Goal: Communication & Community: Share content

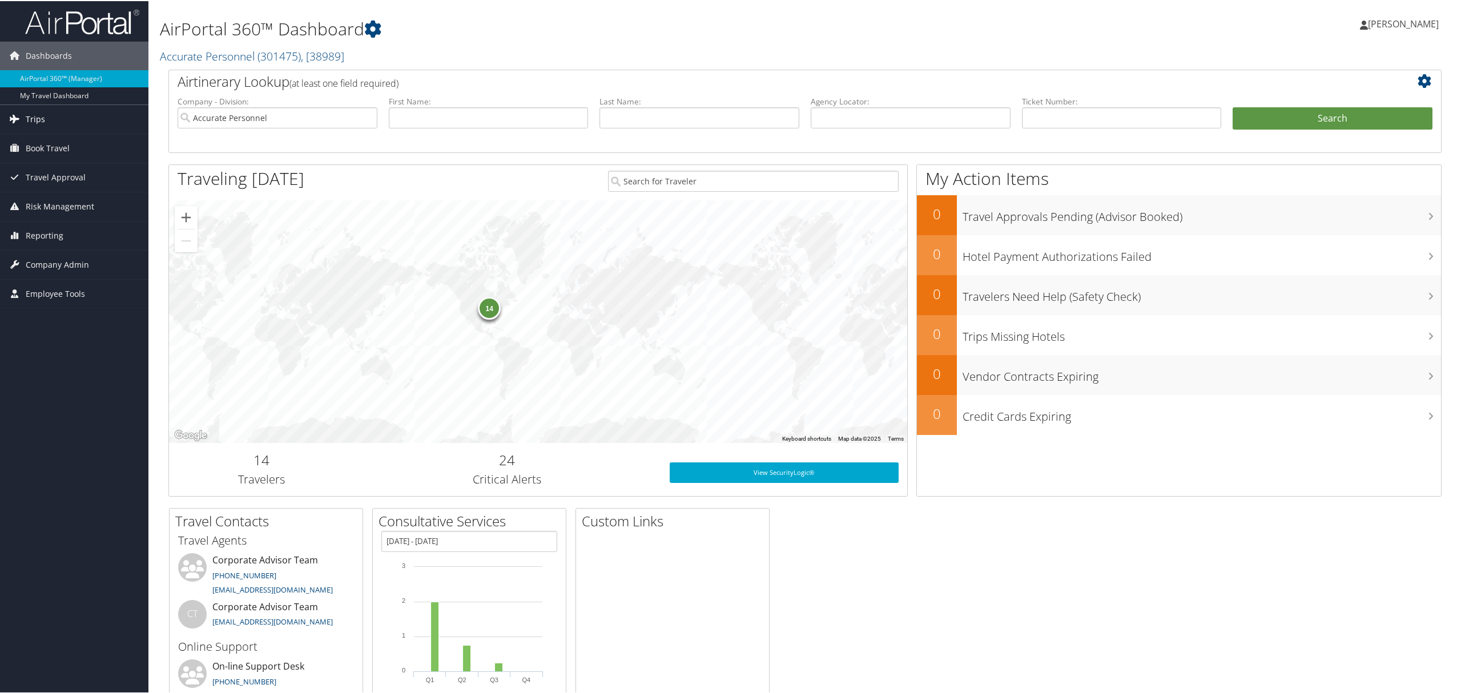
click at [62, 124] on link "Trips" at bounding box center [74, 118] width 148 height 29
click at [48, 161] on link "Current/Future Trips" at bounding box center [74, 158] width 148 height 17
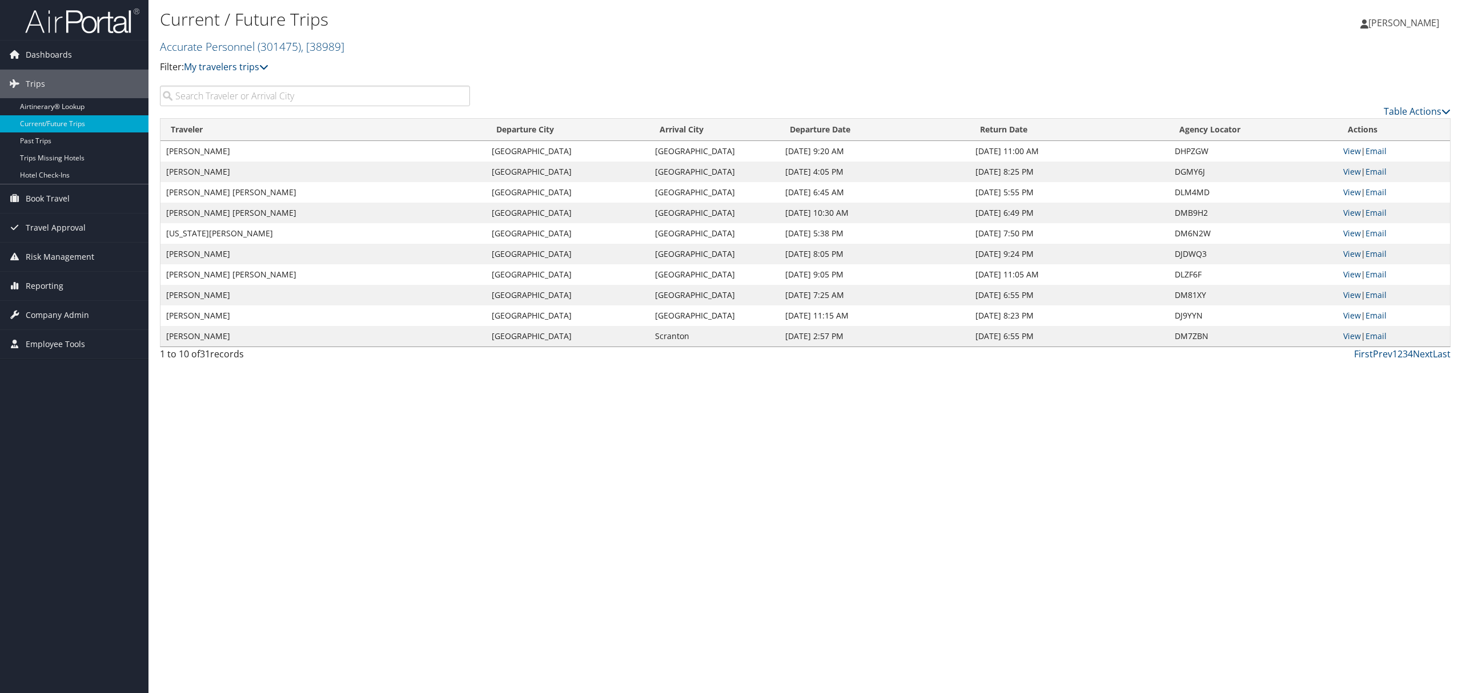
click at [211, 96] on input "search" at bounding box center [315, 96] width 310 height 21
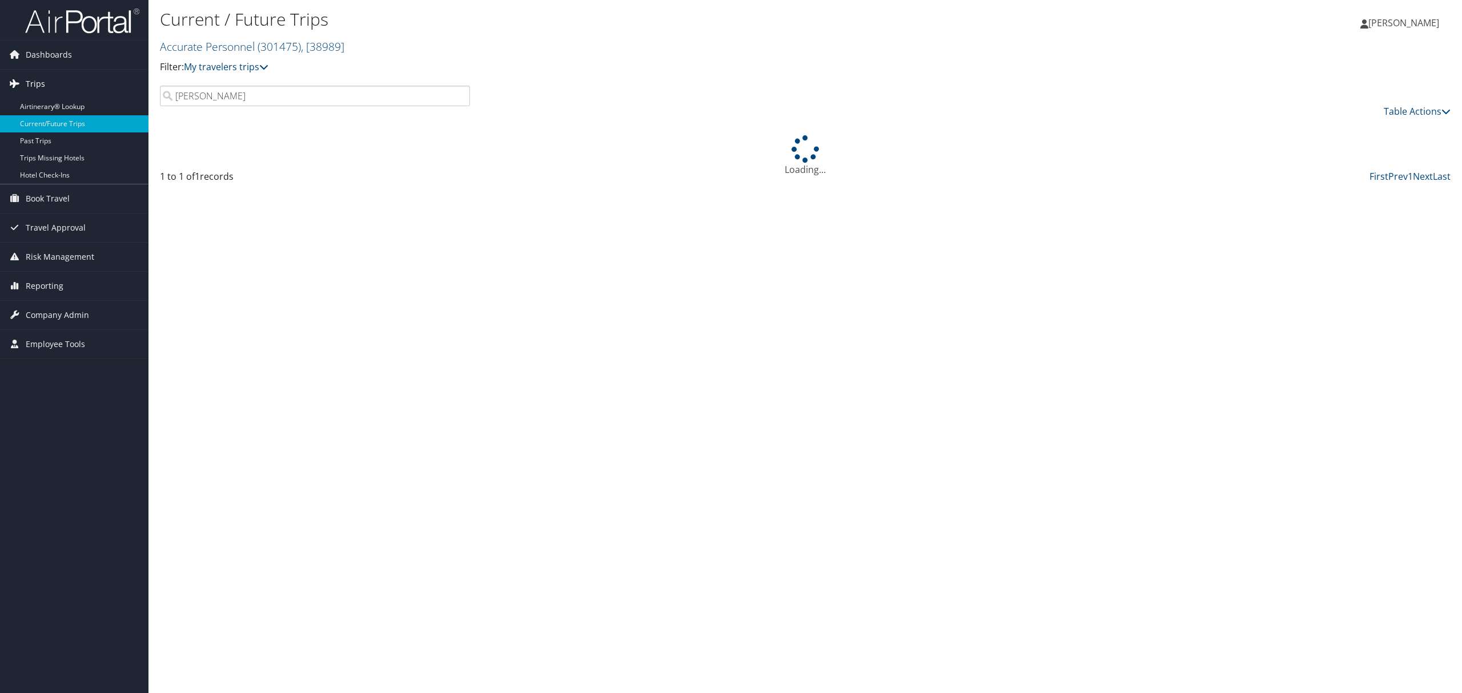
type input "Marie Rodriguez"
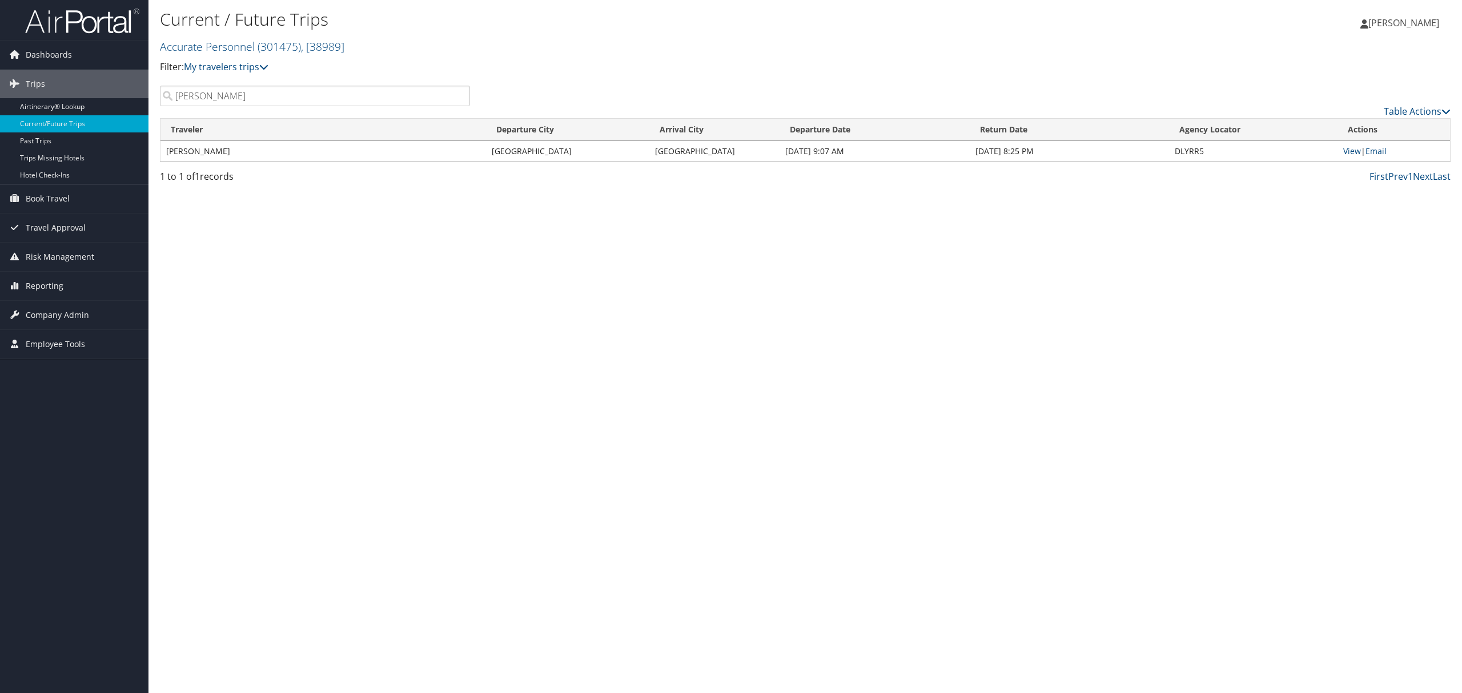
click at [1341, 151] on td "View | Email" at bounding box center [1394, 151] width 113 height 21
click at [1344, 153] on link "View" at bounding box center [1352, 151] width 18 height 11
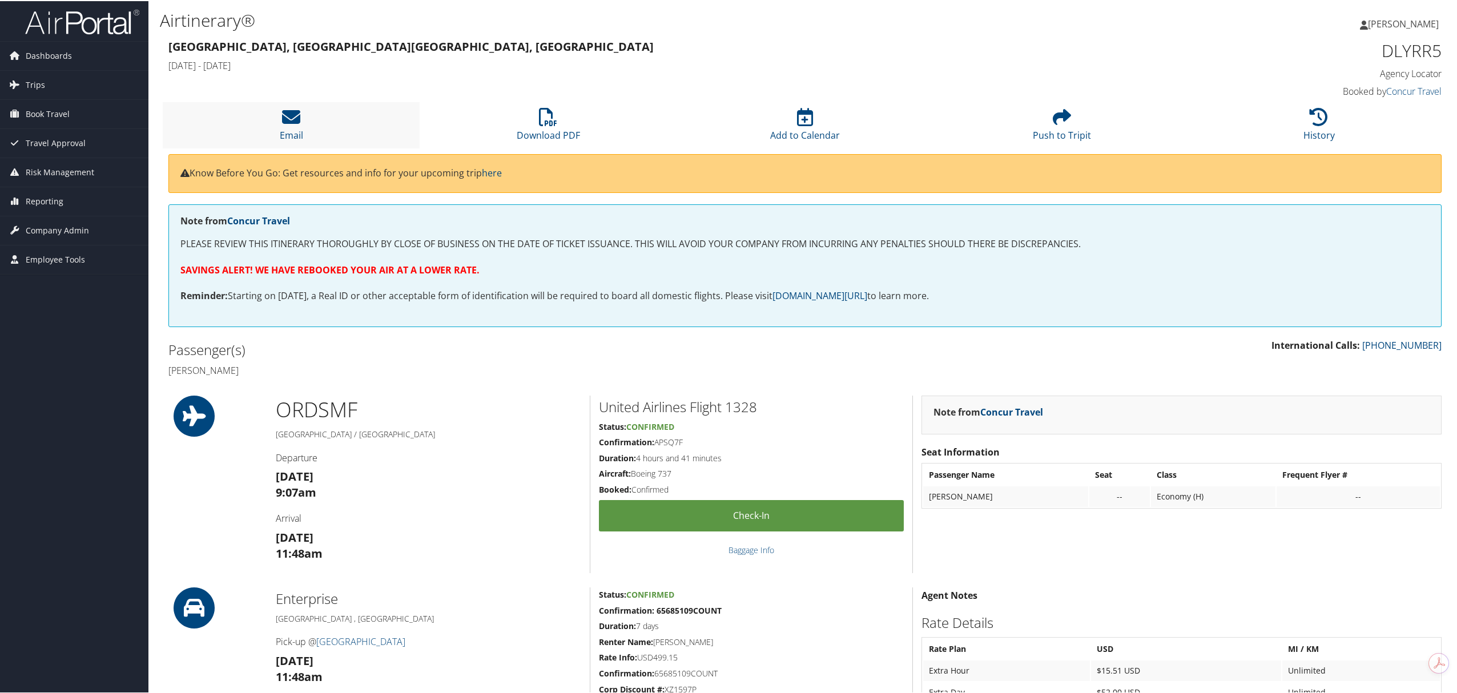
click at [306, 118] on li "Email" at bounding box center [291, 124] width 257 height 46
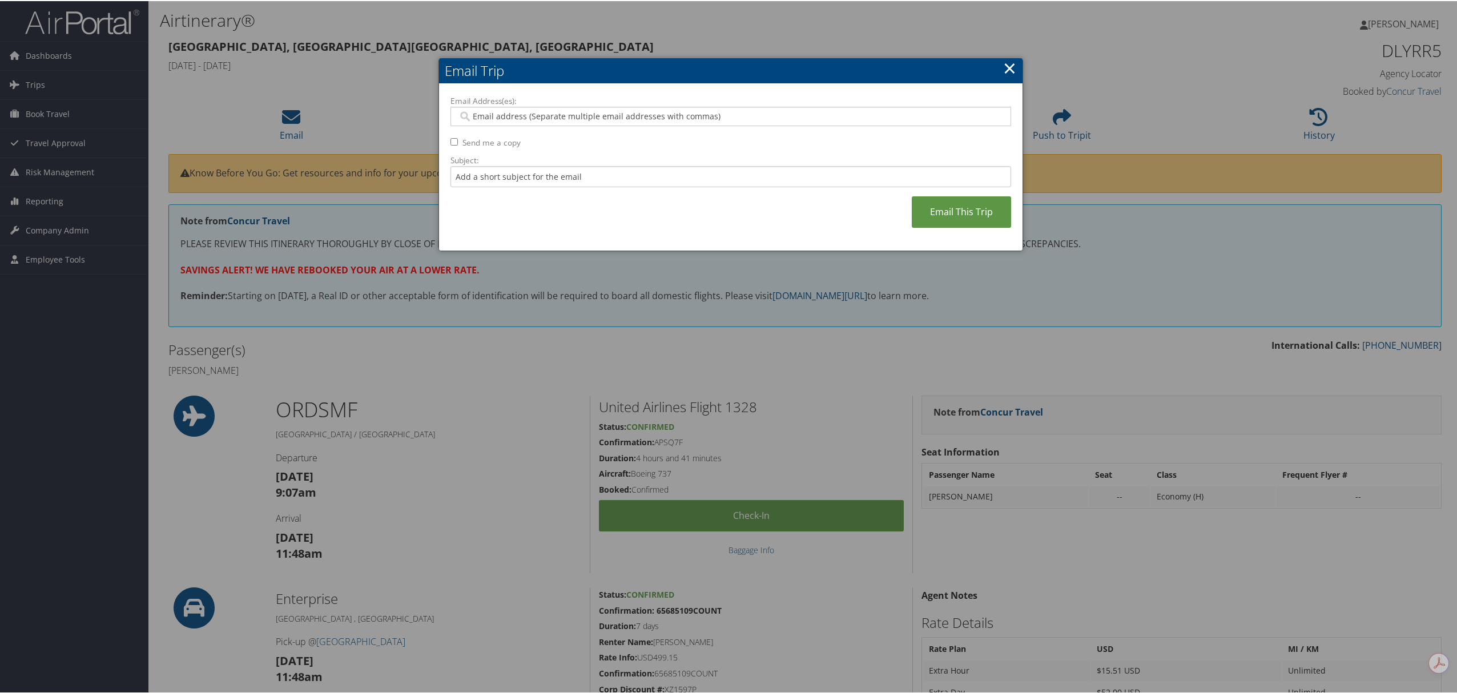
click at [551, 127] on div "Email Address(es): Send me a copy Subject: Email This Trip" at bounding box center [731, 166] width 561 height 144
click at [542, 115] on input "Email Address(es):" at bounding box center [730, 115] width 544 height 11
type input "ksanche"
click at [537, 135] on div "ksanchez@accurateusa.com" at bounding box center [736, 132] width 555 height 11
type input "ksanchez@accurateusa.com"
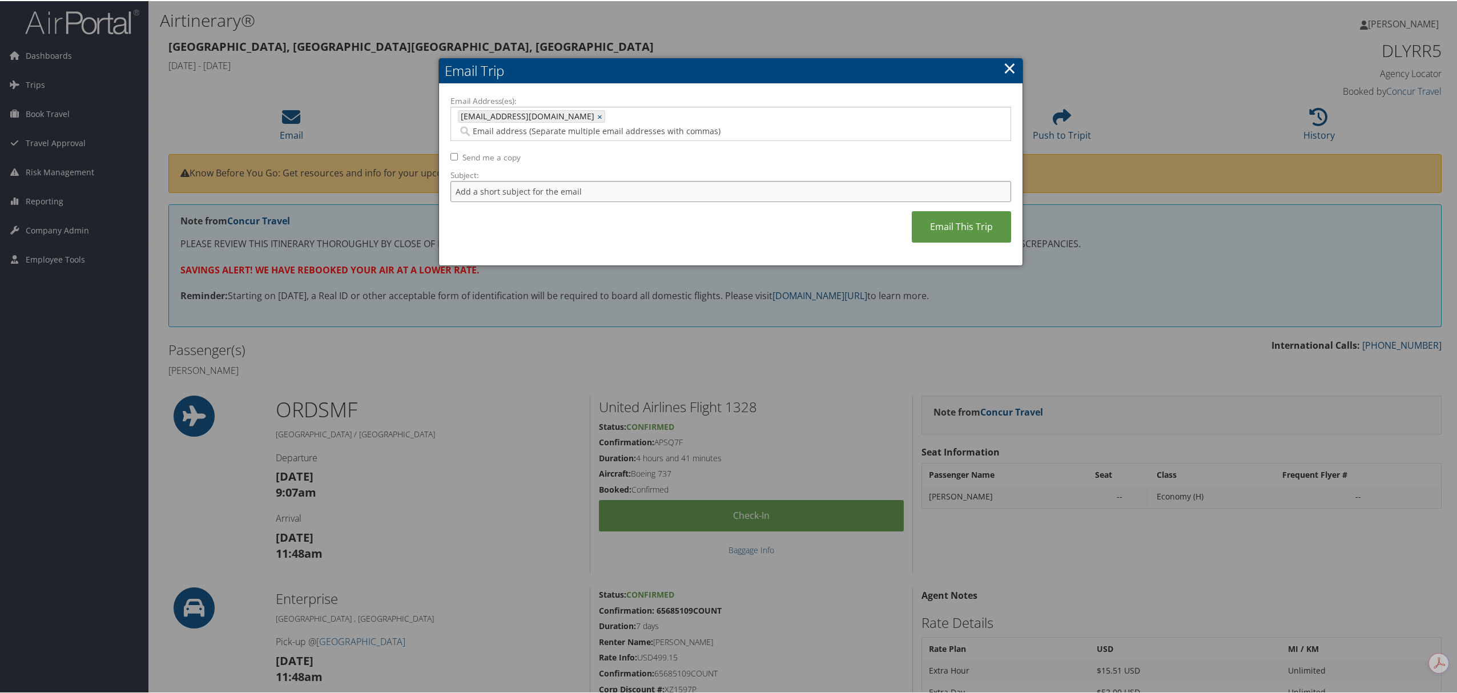
click at [606, 180] on input "Subject:" at bounding box center [731, 190] width 561 height 21
click at [725, 124] on input "Email Address(es):" at bounding box center [669, 129] width 423 height 11
paste input "mrodriguez@accurateusa.com"
type input "mrodriguez@accurateusa.com"
type input "ksanchez@accurateusa.com, mrodriguez@accurateusa.com"
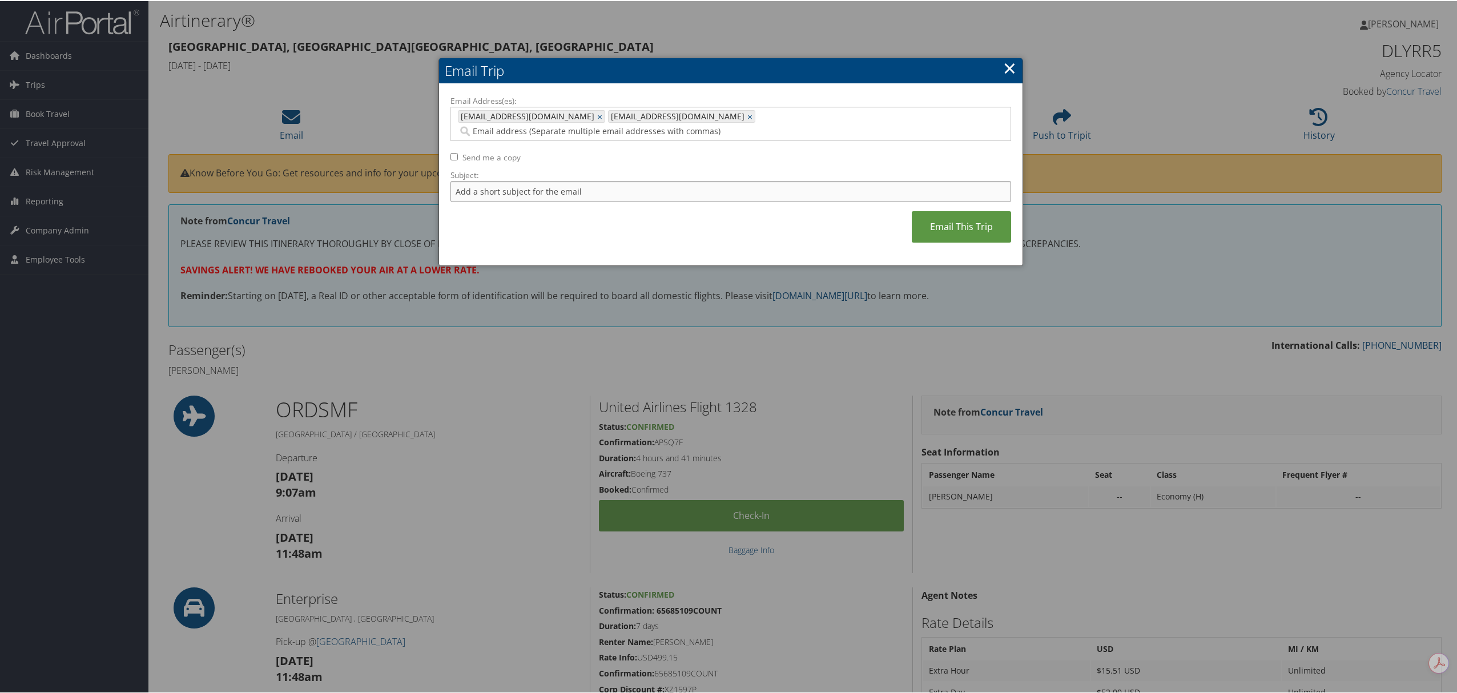
click at [654, 183] on input "Subject:" at bounding box center [731, 190] width 561 height 21
type input "Mary Rodriguez - Itinerary 10/10-10/17"
click at [942, 210] on link "Email This Trip" at bounding box center [961, 225] width 99 height 31
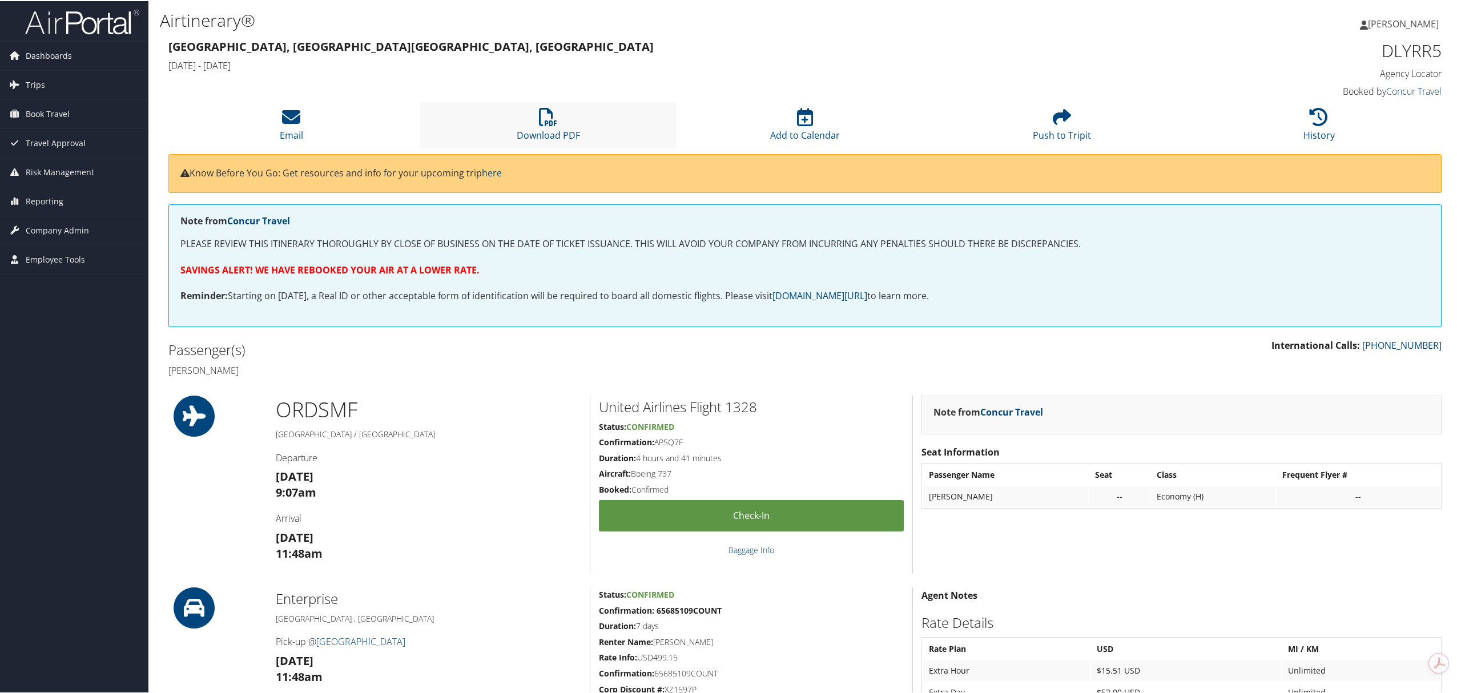
click at [535, 121] on li "Download PDF" at bounding box center [548, 124] width 257 height 46
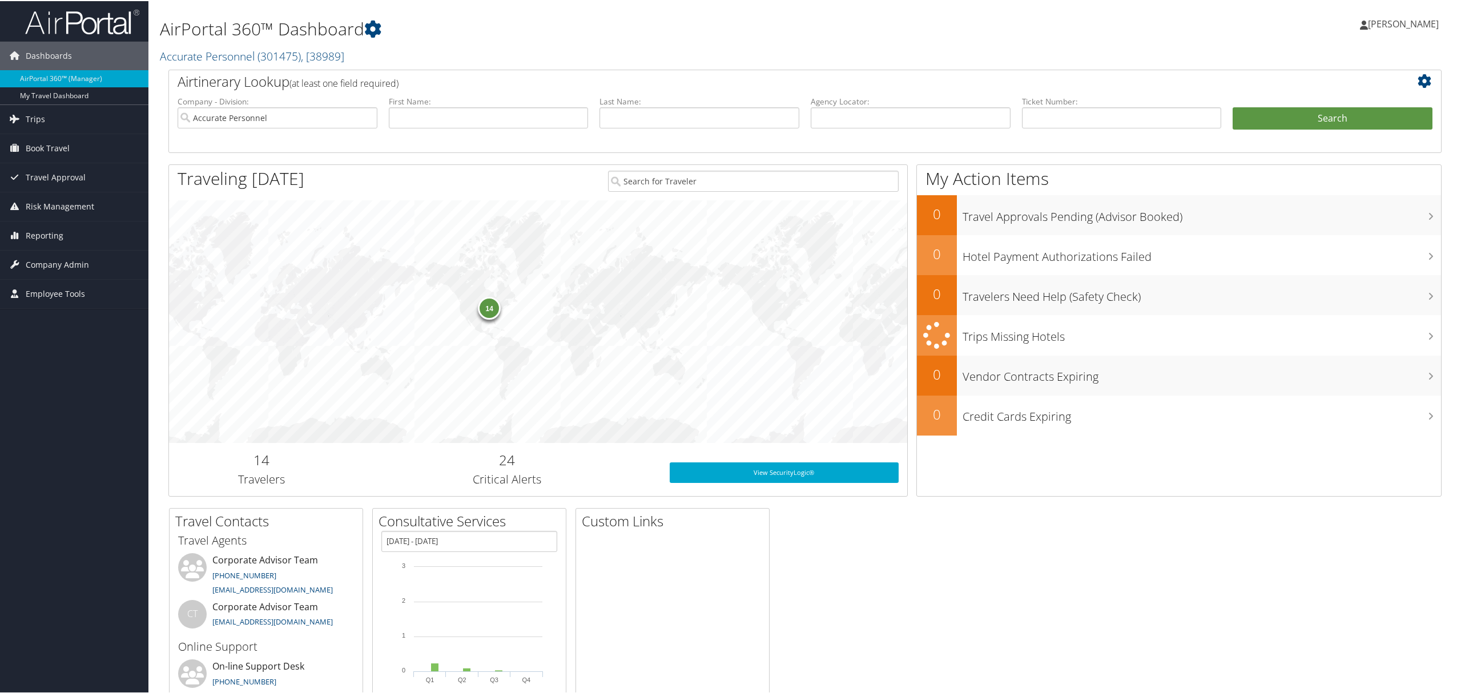
click at [1392, 21] on span "[PERSON_NAME]" at bounding box center [1403, 23] width 71 height 13
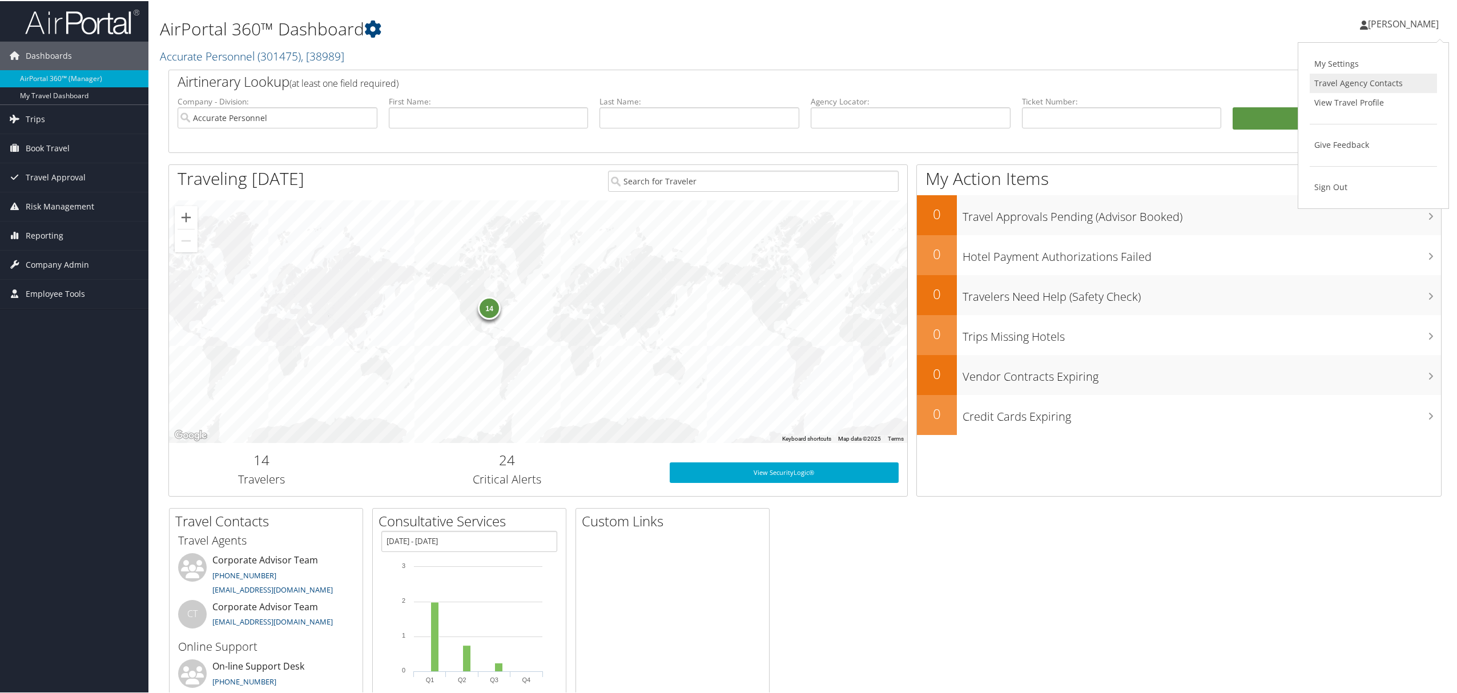
click at [1335, 90] on link "Travel Agency Contacts" at bounding box center [1373, 82] width 127 height 19
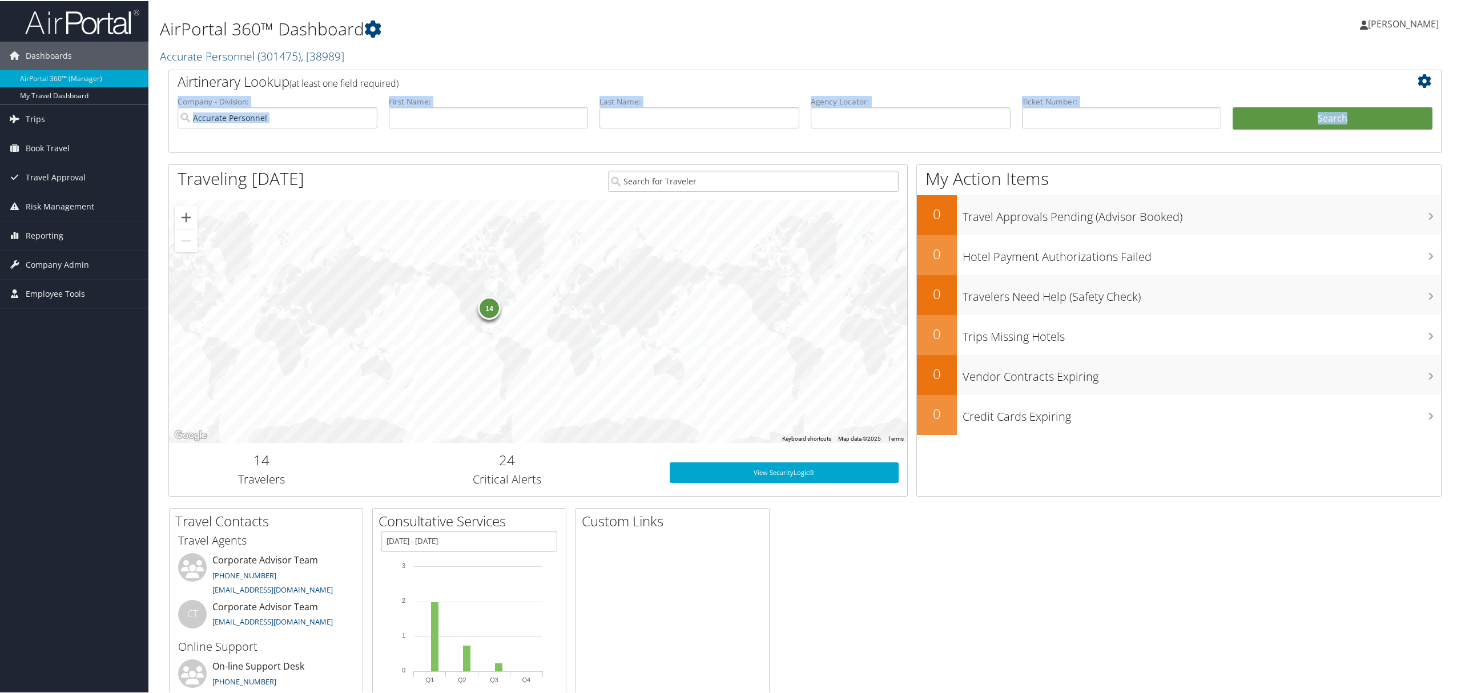
click at [1333, 94] on div "Airtinerary Lookup (at least one field required) Company - Division: Accurate P…" at bounding box center [805, 110] width 1274 height 83
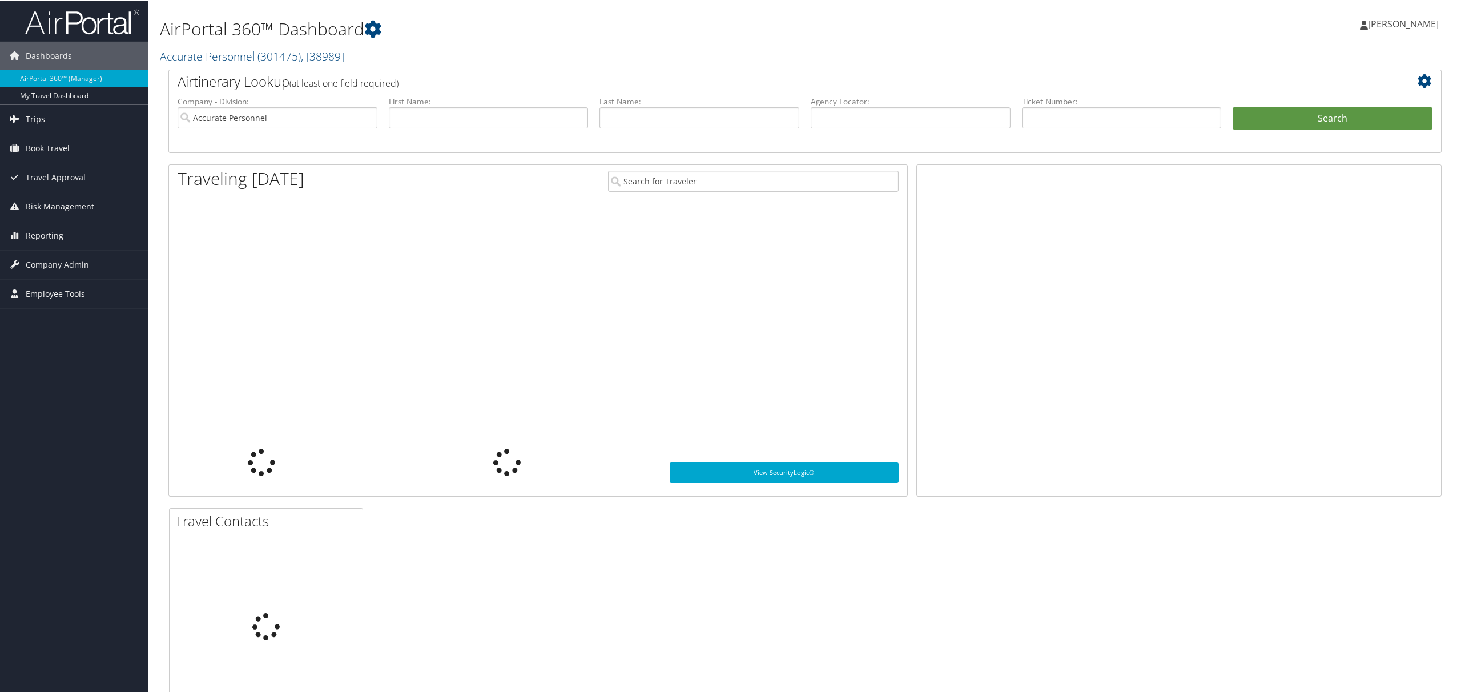
click at [1403, 26] on span "[PERSON_NAME]" at bounding box center [1403, 23] width 71 height 13
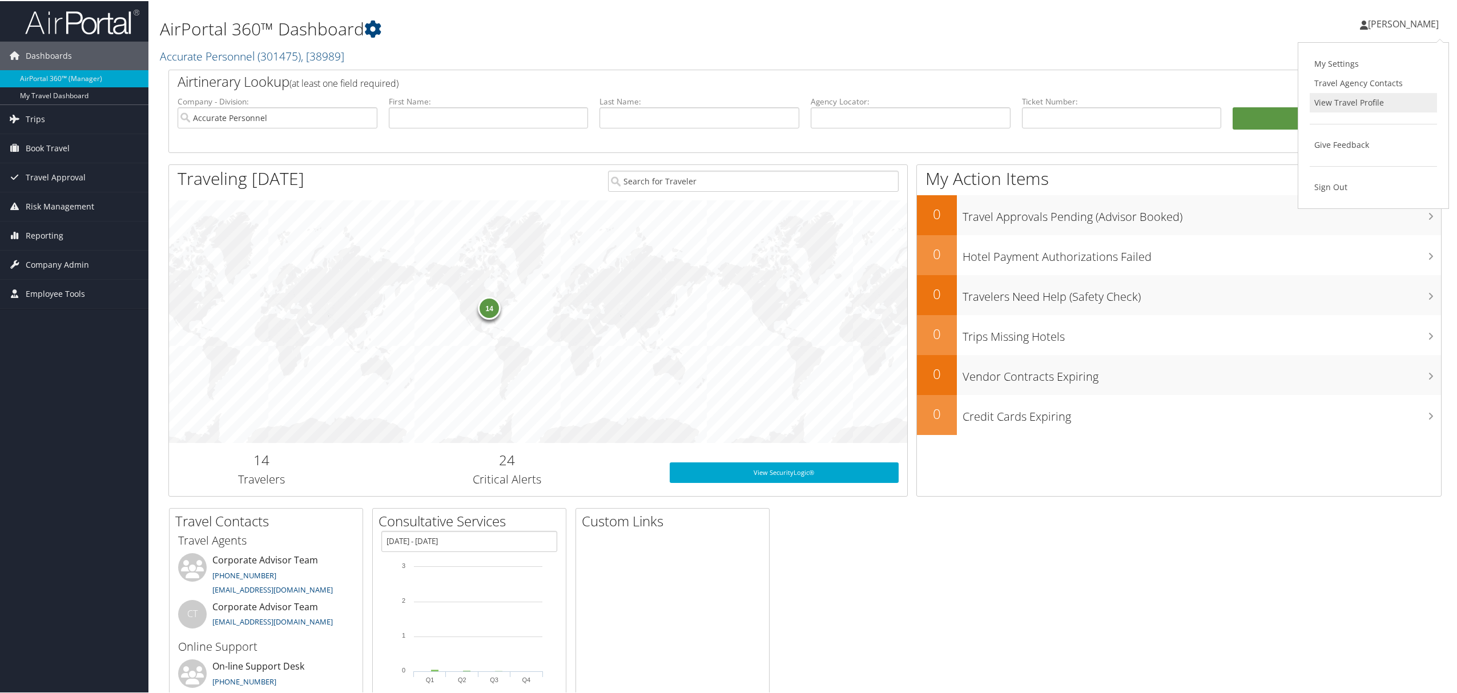
click at [1346, 101] on link "View Travel Profile" at bounding box center [1373, 101] width 127 height 19
click at [37, 118] on span "Trips" at bounding box center [35, 118] width 19 height 29
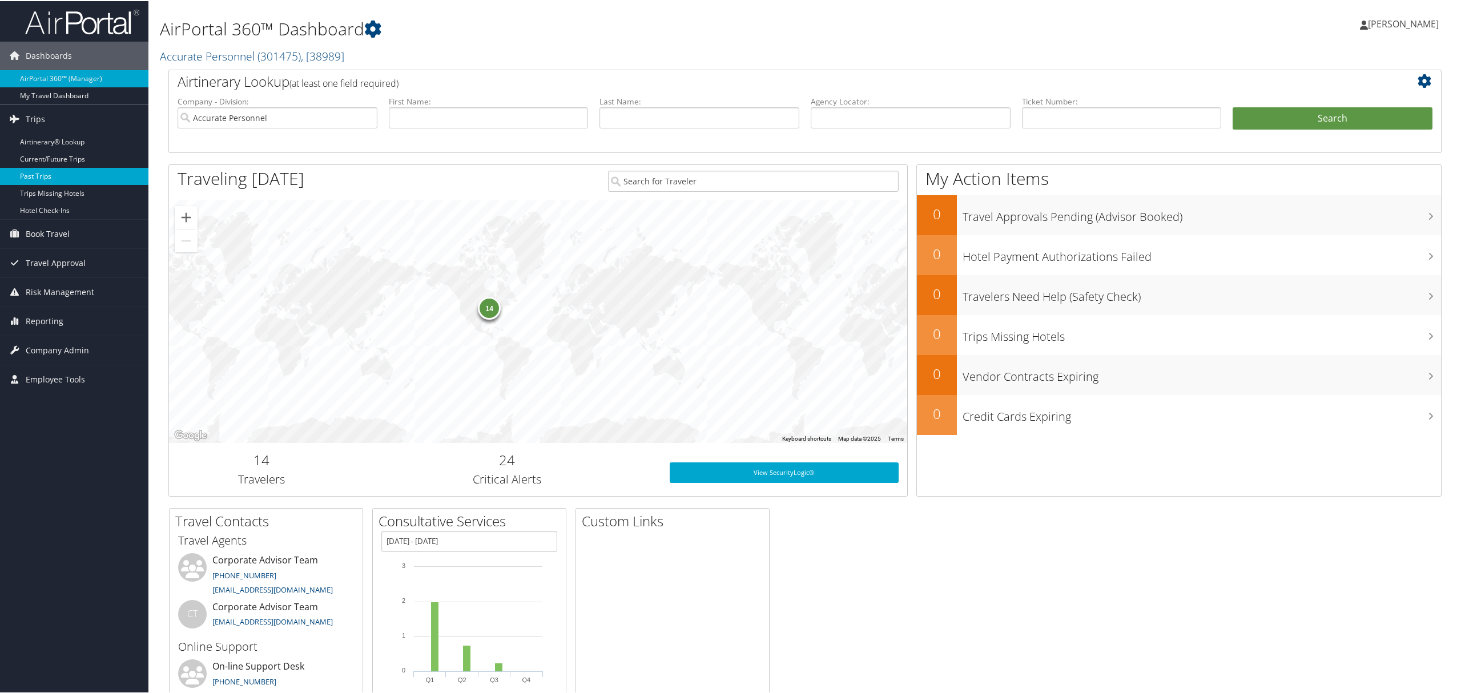
click at [43, 177] on link "Past Trips" at bounding box center [74, 175] width 148 height 17
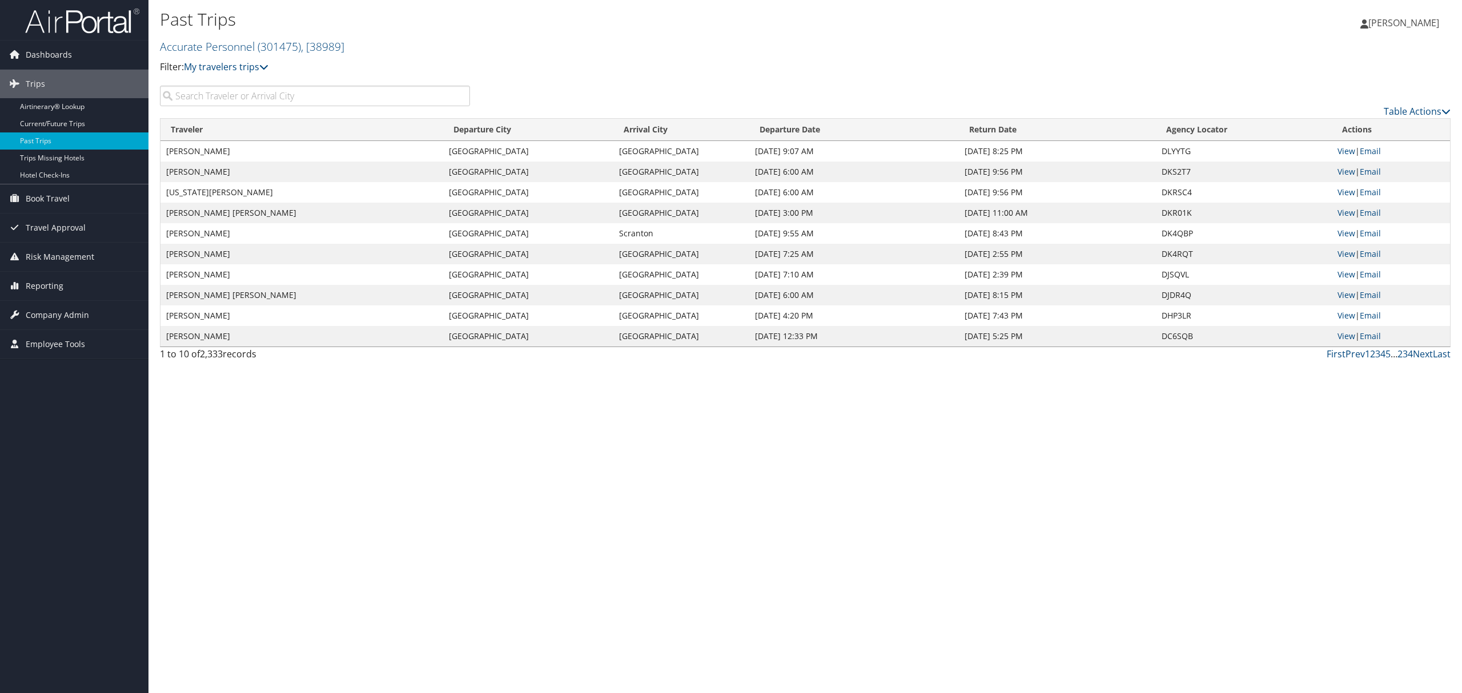
click at [235, 99] on input "search" at bounding box center [315, 96] width 310 height 21
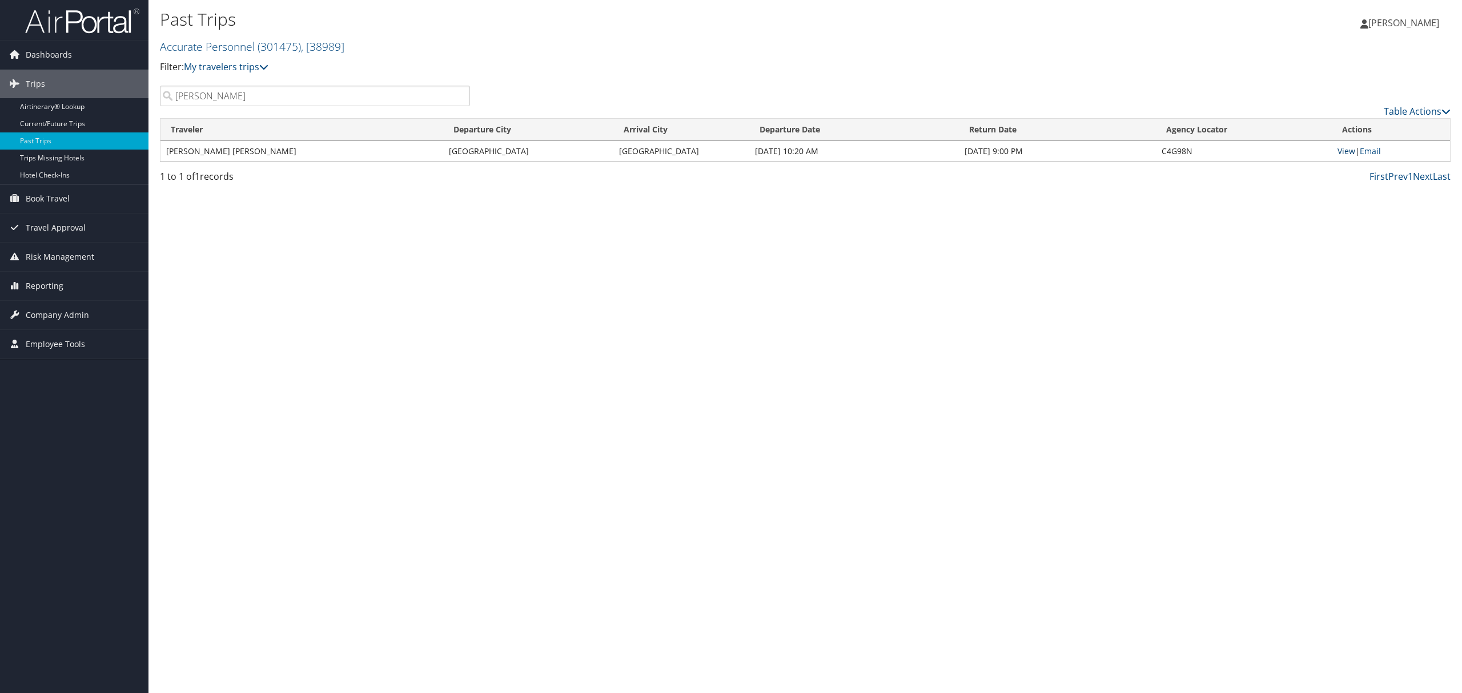
type input "Carson Meyers"
click at [38, 107] on link "Airtinerary® Lookup" at bounding box center [74, 106] width 148 height 17
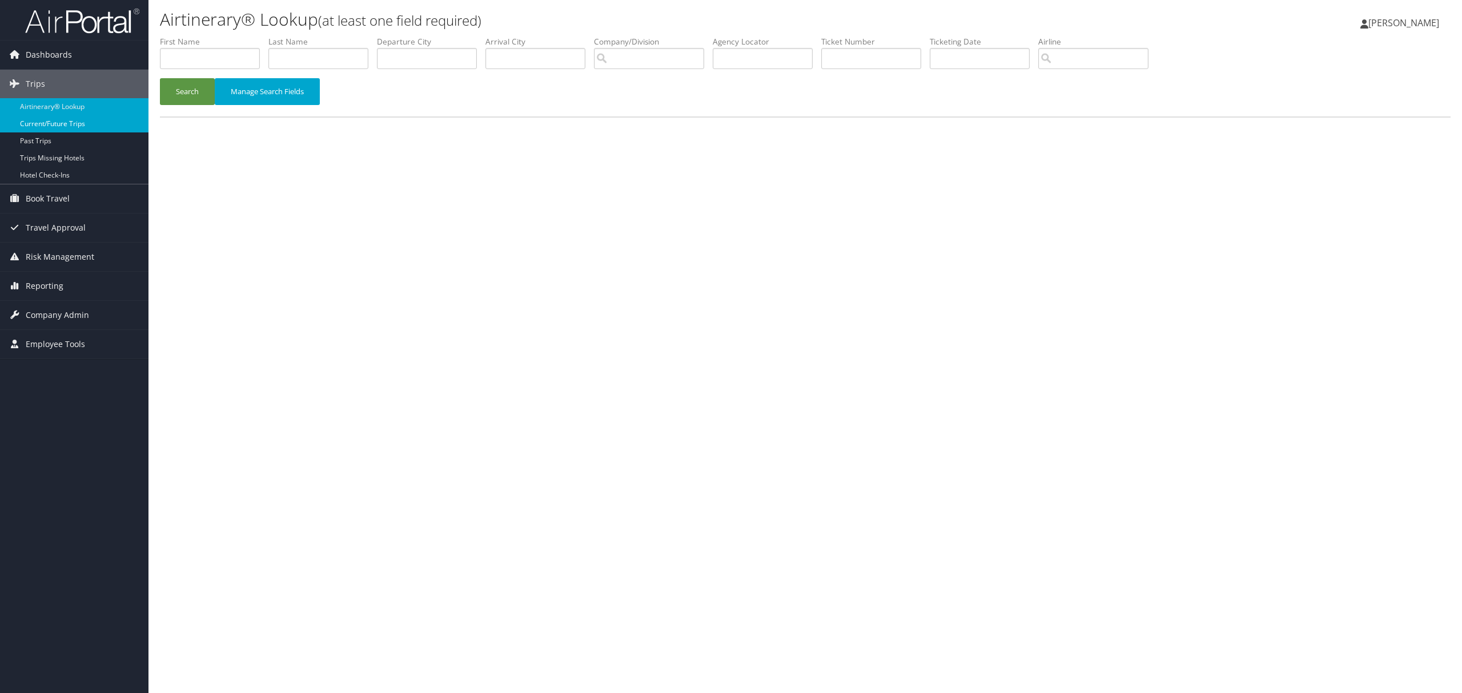
click at [49, 126] on link "Current/Future Trips" at bounding box center [74, 123] width 148 height 17
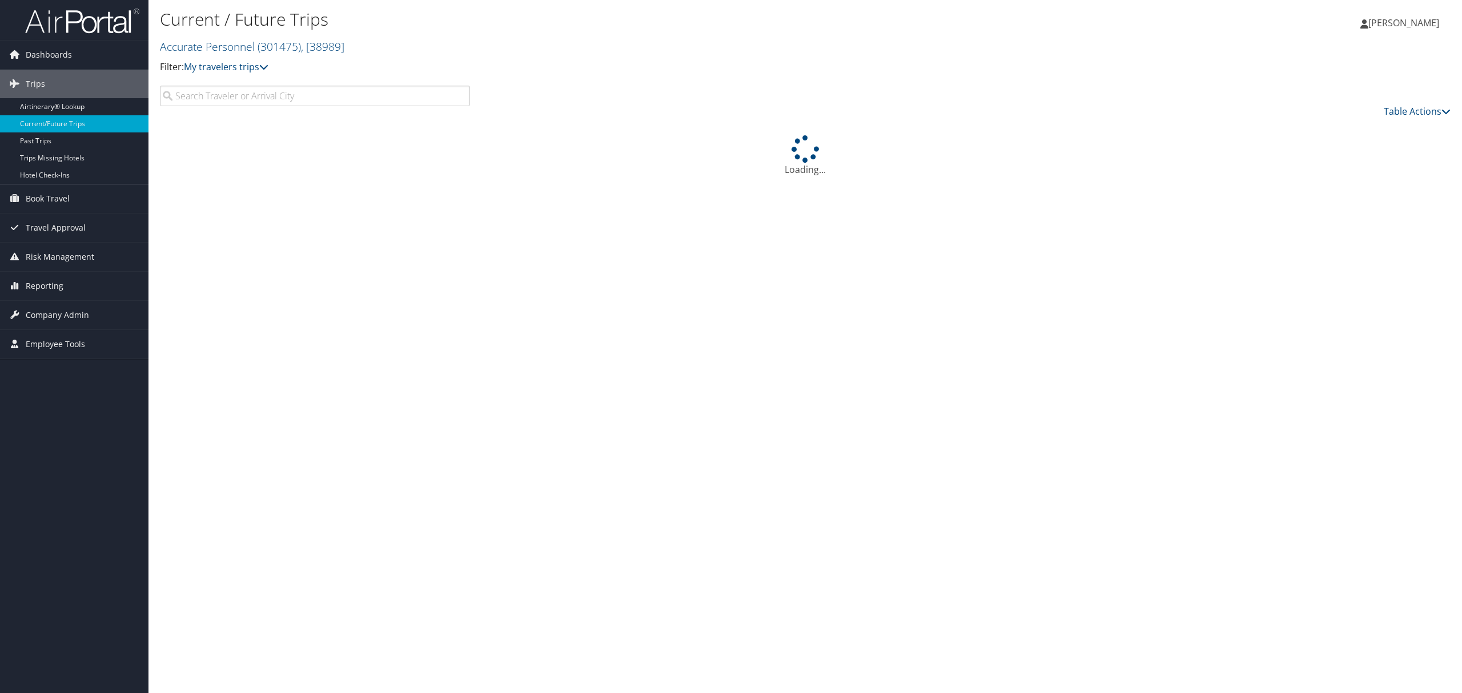
drag, startPoint x: 231, startPoint y: 102, endPoint x: 233, endPoint y: 108, distance: 6.7
click at [232, 105] on input "search" at bounding box center [315, 96] width 310 height 21
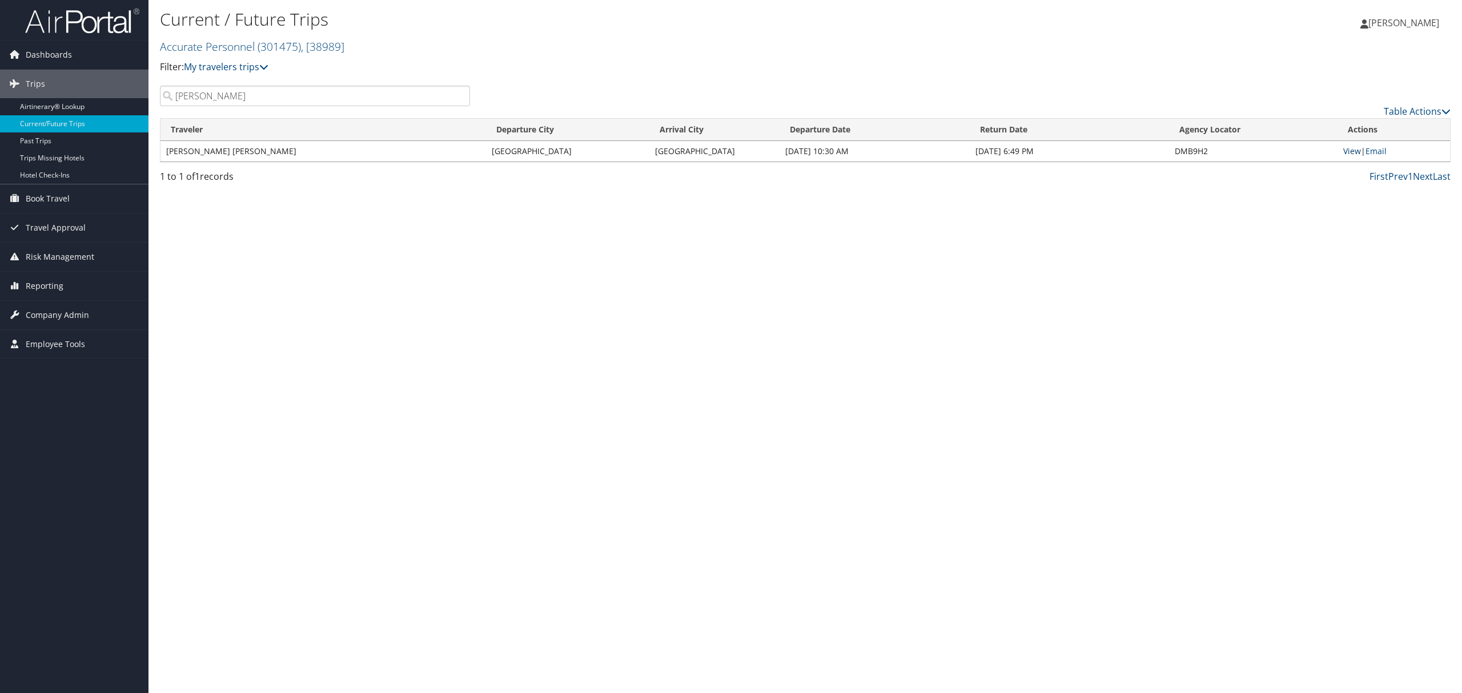
type input "Carson Meyers"
click at [1346, 152] on link "View" at bounding box center [1352, 151] width 18 height 11
click at [1350, 152] on link "View" at bounding box center [1352, 151] width 18 height 11
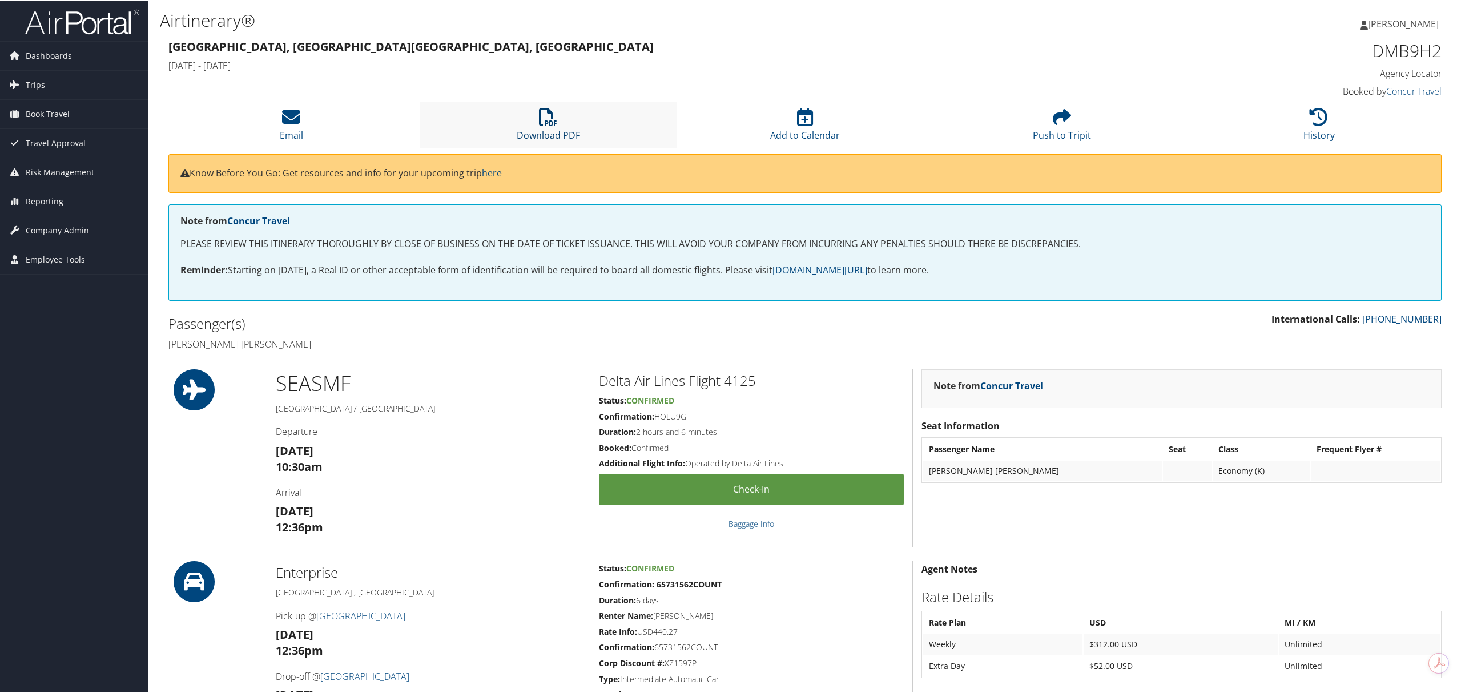
click at [539, 124] on icon at bounding box center [548, 116] width 18 height 18
click at [288, 128] on link "Email" at bounding box center [291, 126] width 23 height 27
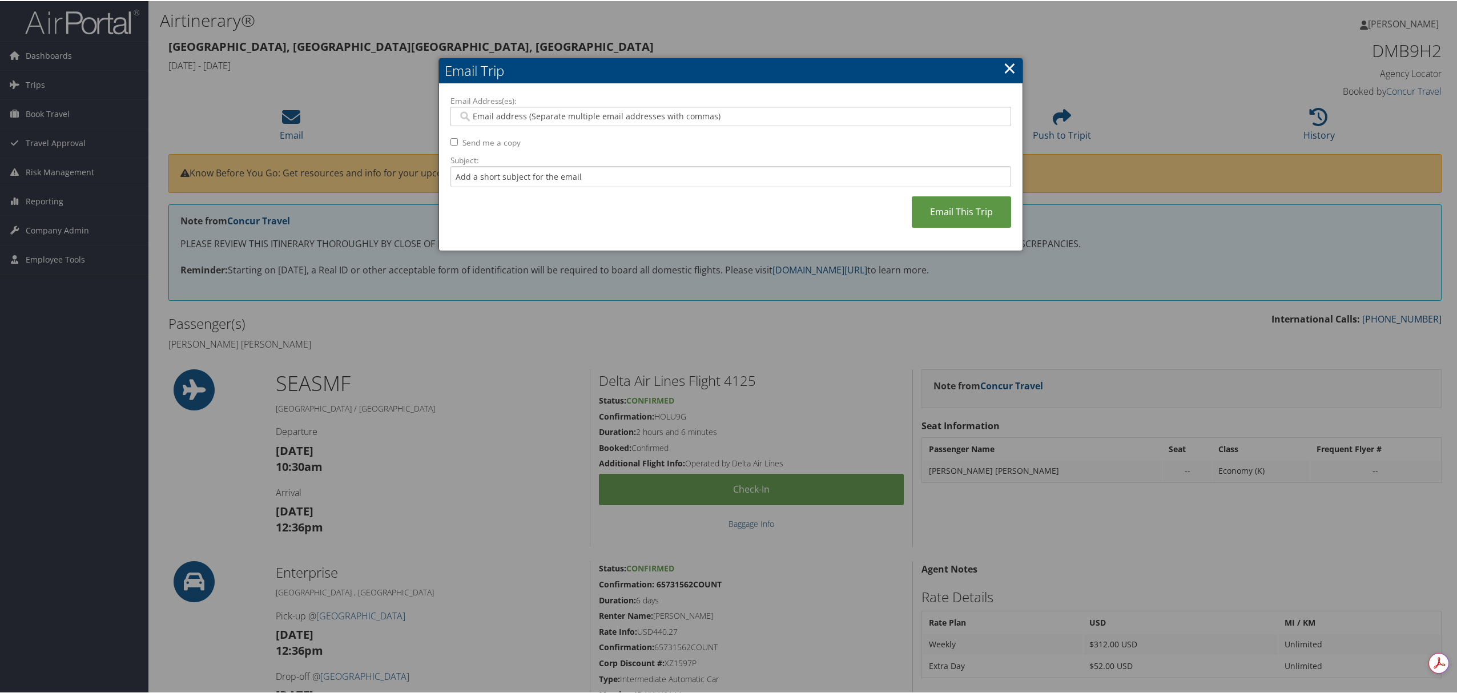
click at [498, 110] on input "Email Address(es):" at bounding box center [730, 115] width 544 height 11
type input "ksanchez@accurateusa.com"
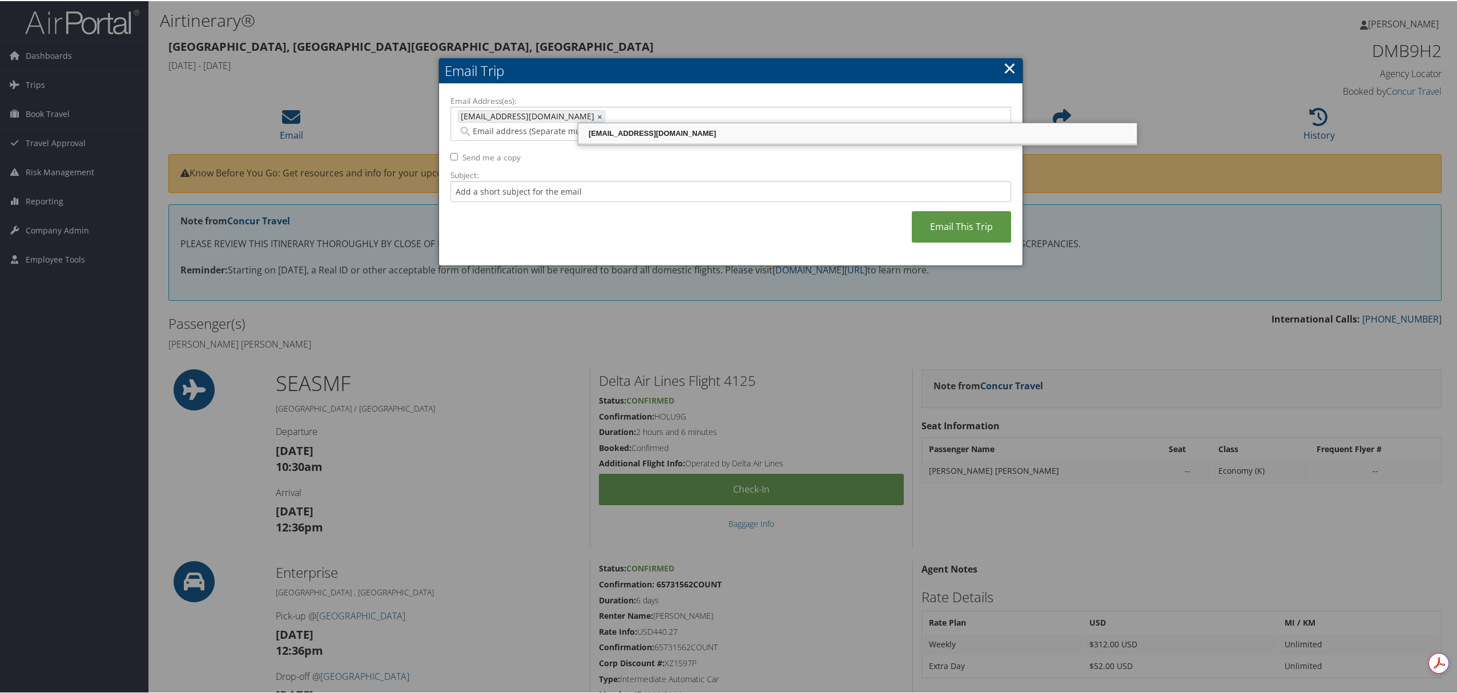
click at [636, 135] on div "ksanchez@accurateusa.com" at bounding box center [857, 132] width 555 height 11
type input "ksanchez@accurateusa.com, ksanchez@accurateusa.com"
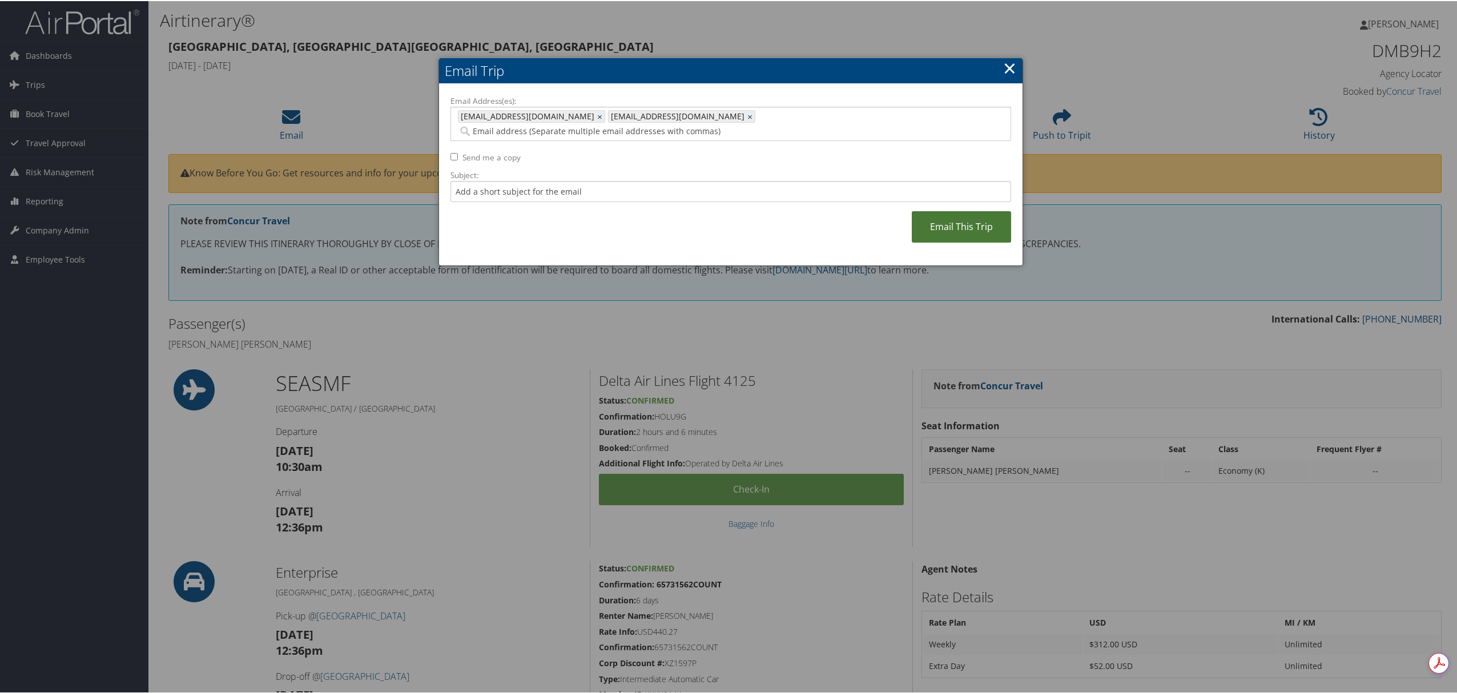
click at [958, 216] on link "Email This Trip" at bounding box center [961, 225] width 99 height 31
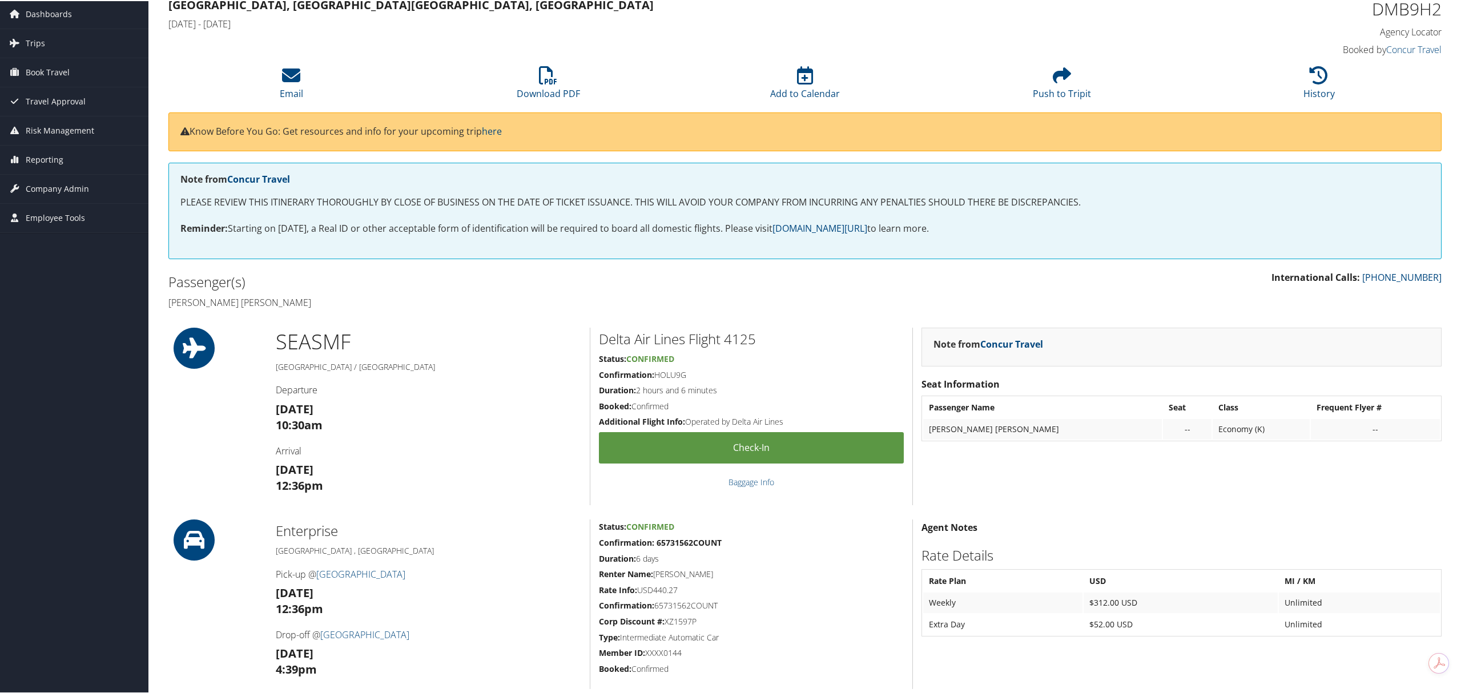
scroll to position [76, 0]
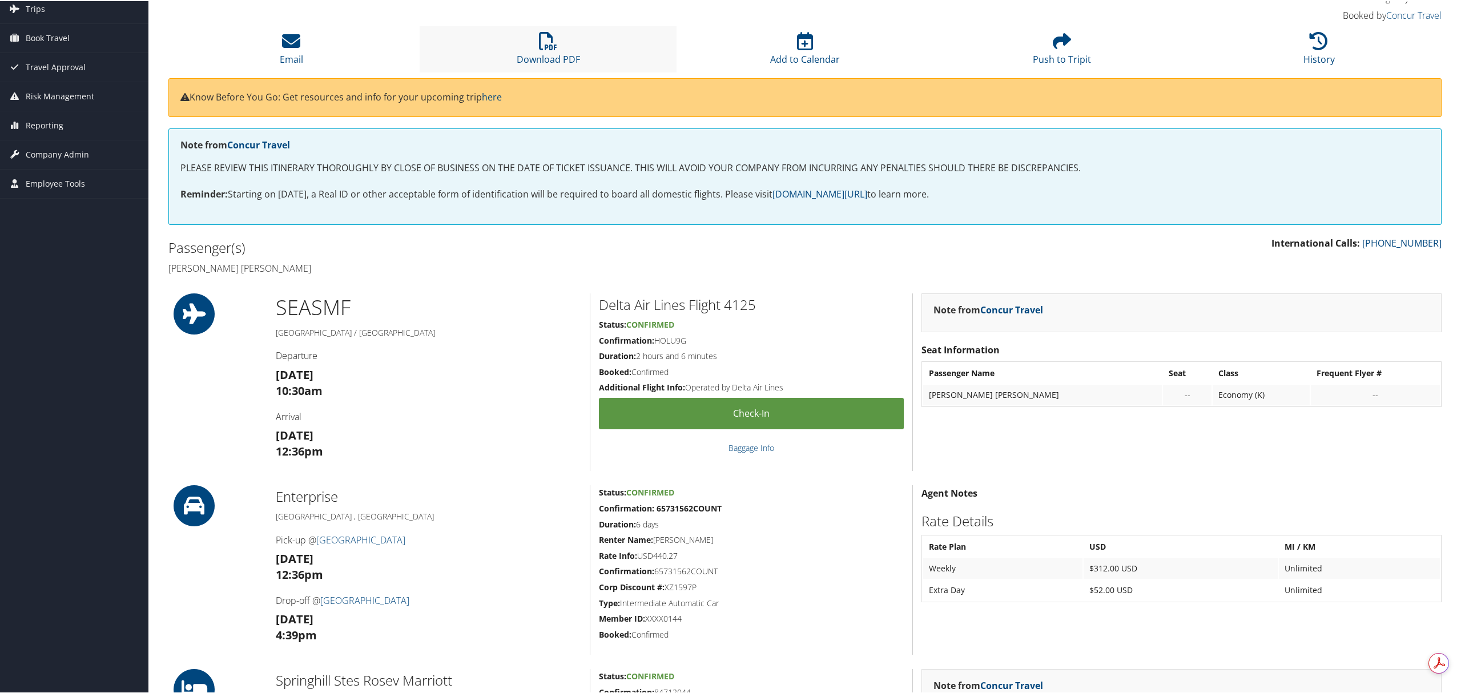
click at [535, 49] on li "Download PDF" at bounding box center [548, 48] width 257 height 46
